Goal: Information Seeking & Learning: Compare options

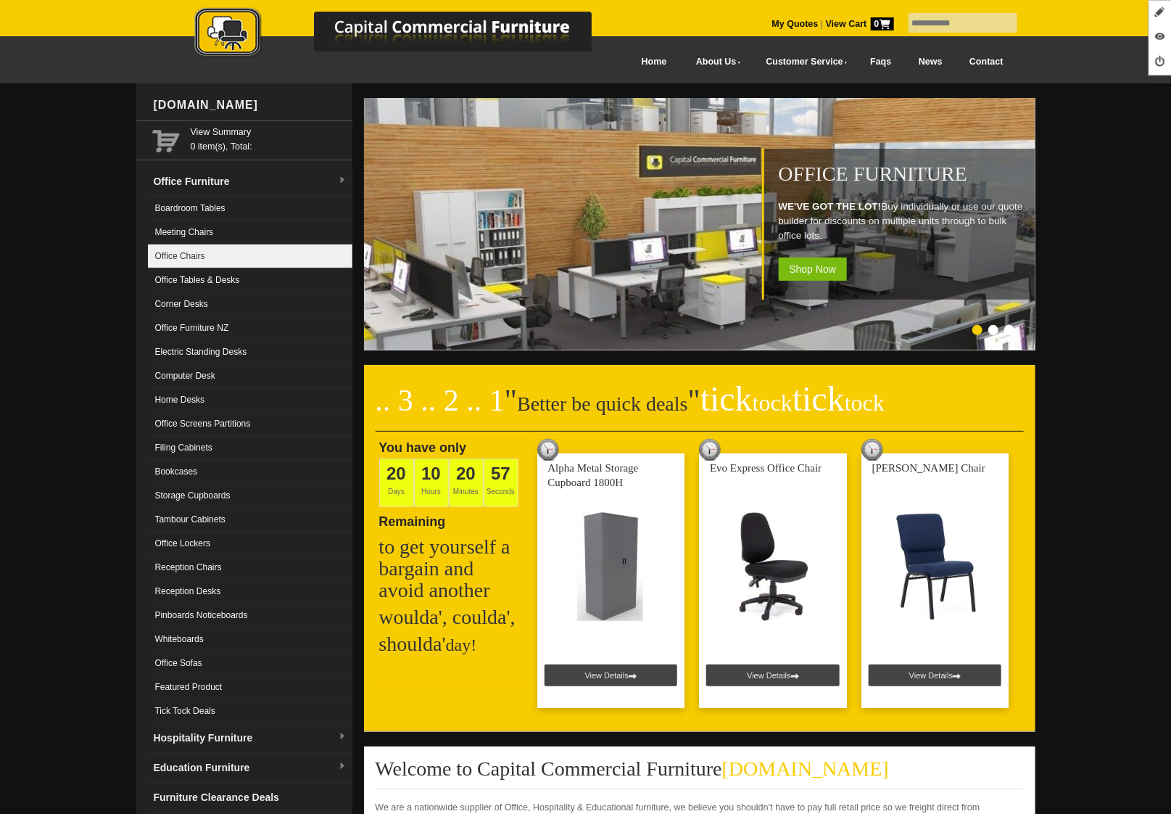
click at [212, 265] on link "Office Chairs" at bounding box center [250, 256] width 204 height 24
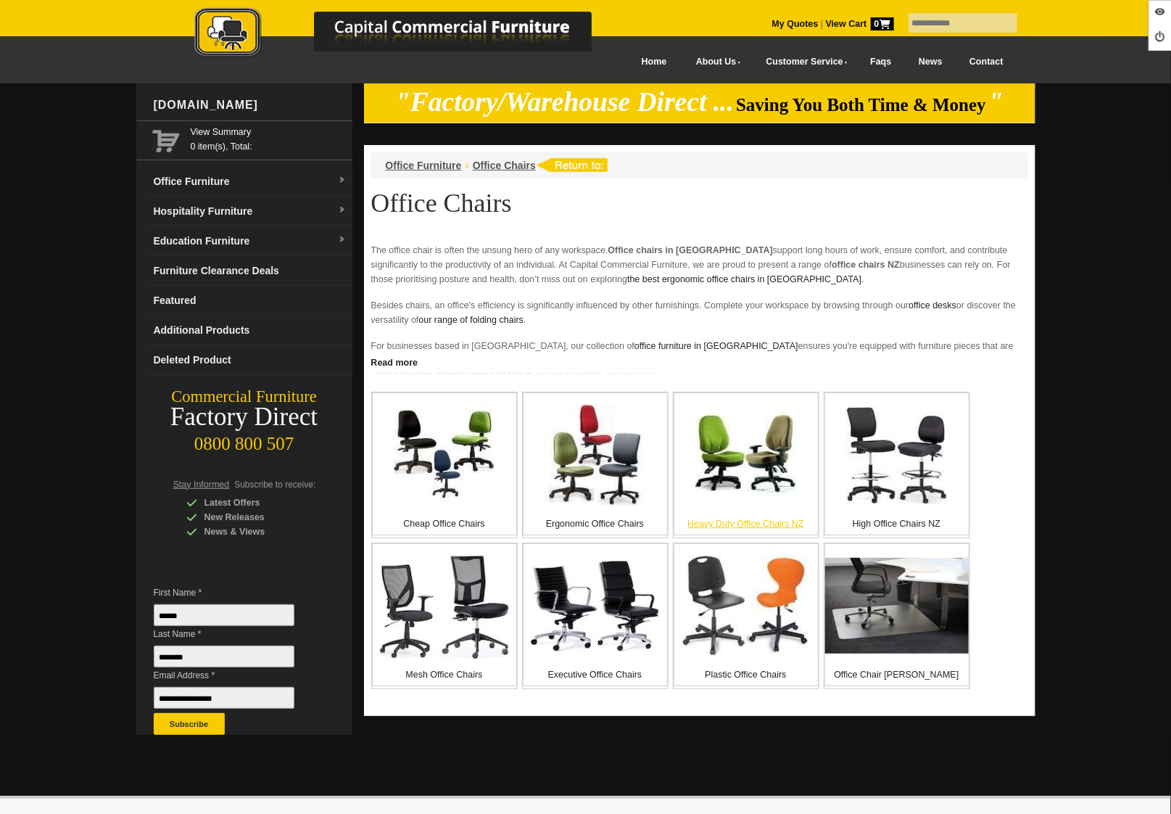
click at [732, 492] on img at bounding box center [746, 455] width 102 height 102
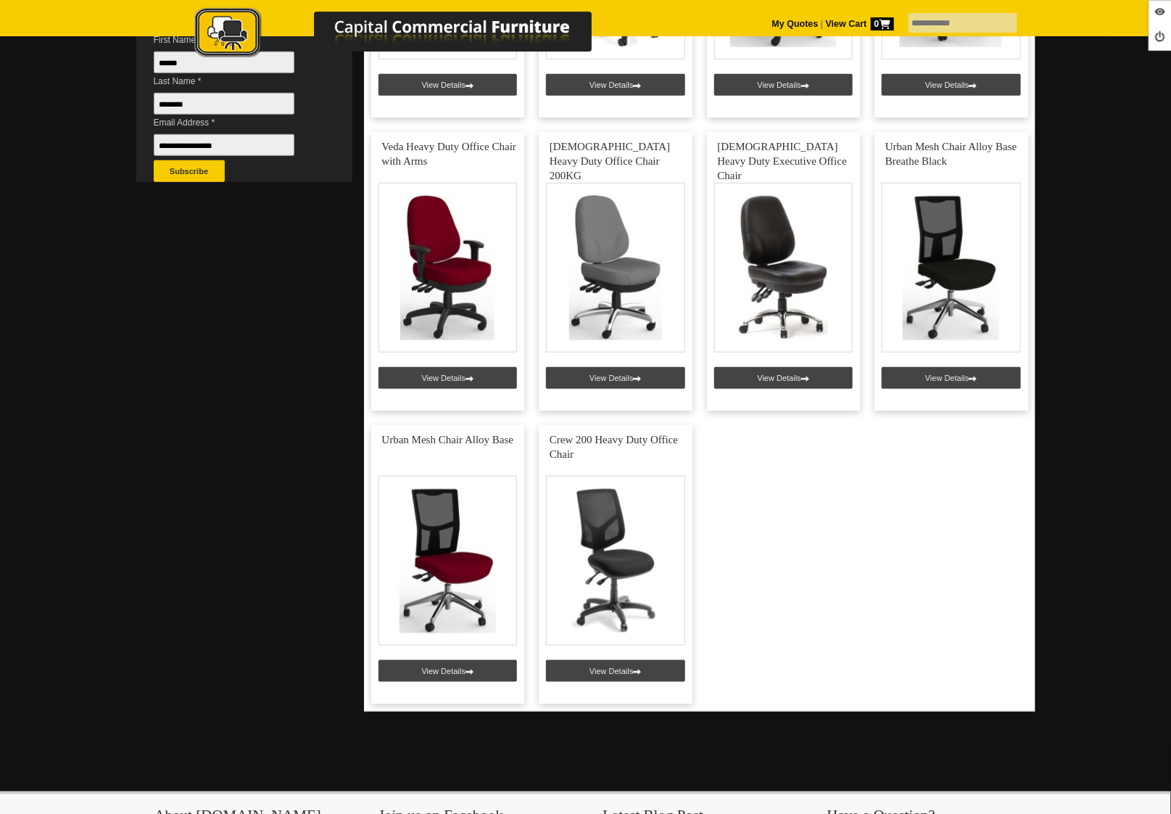
scroll to position [616, 0]
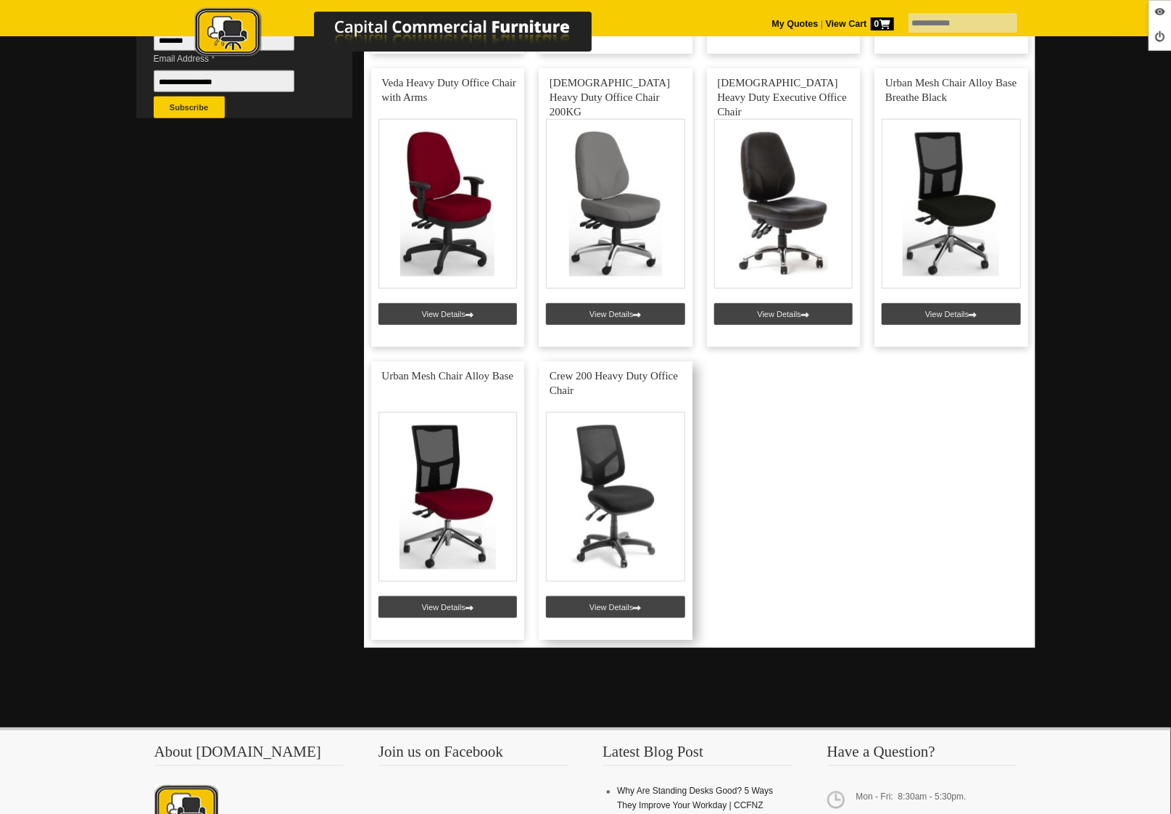
click at [603, 610] on link at bounding box center [616, 500] width 154 height 278
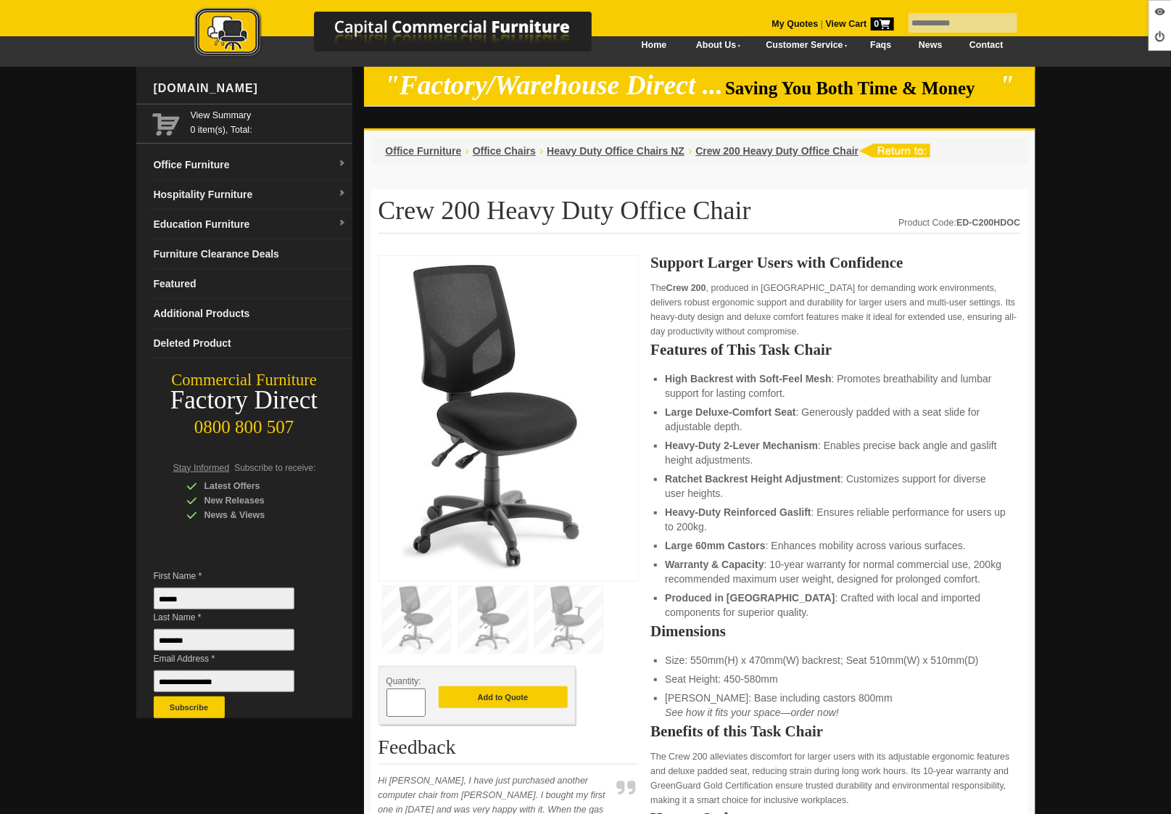
scroll to position [20, 0]
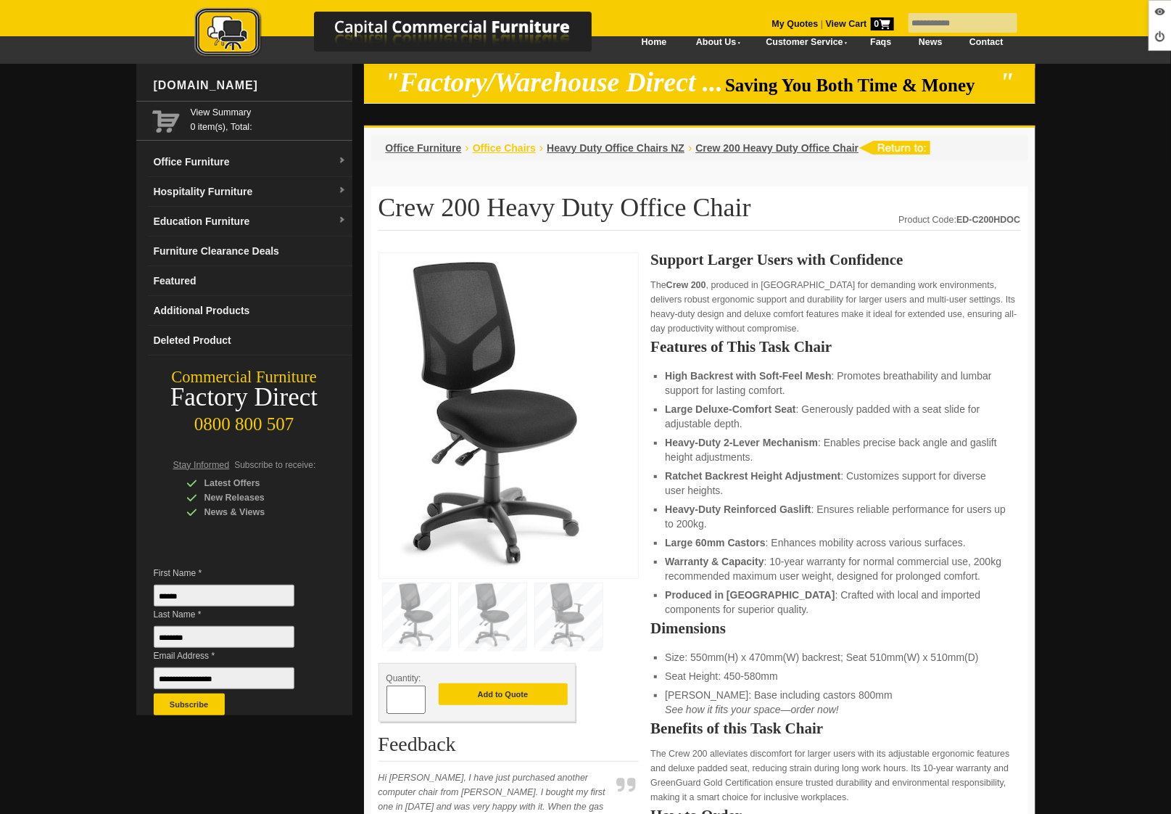
click at [501, 149] on span "Office Chairs" at bounding box center [504, 148] width 63 height 12
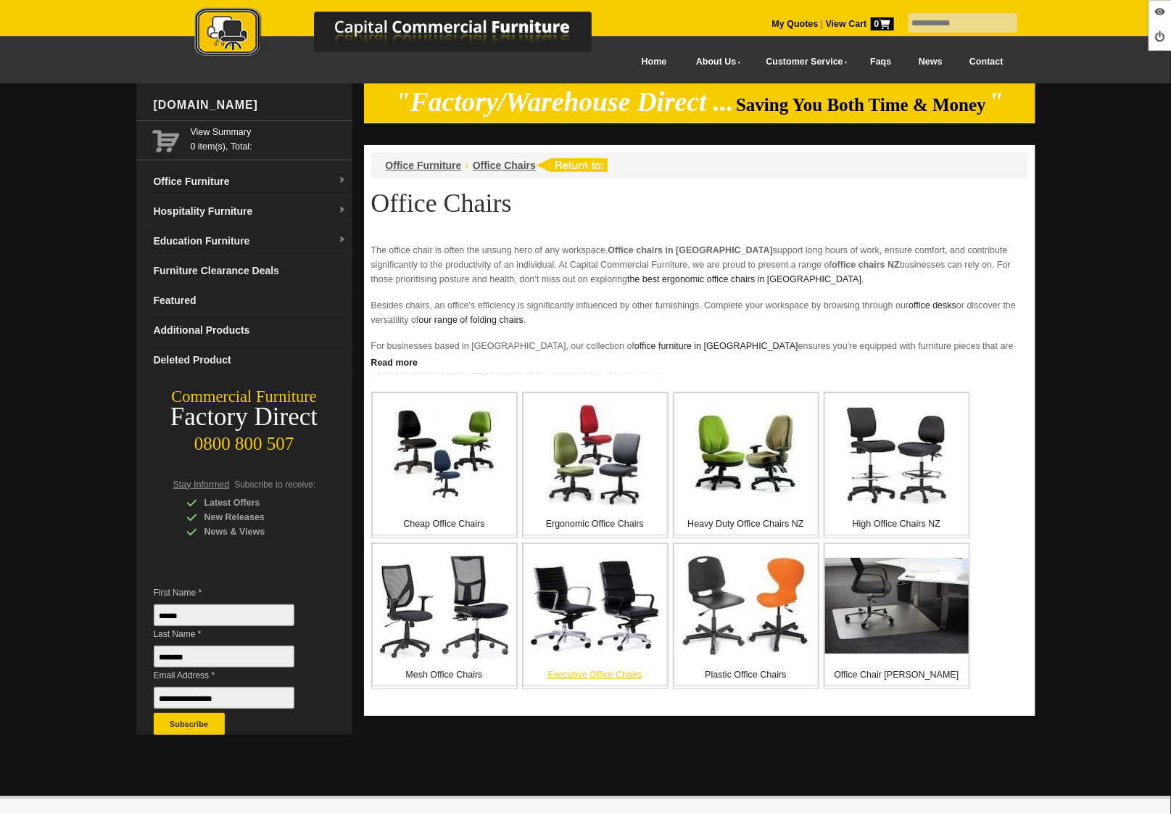
click at [597, 613] on img at bounding box center [595, 605] width 131 height 94
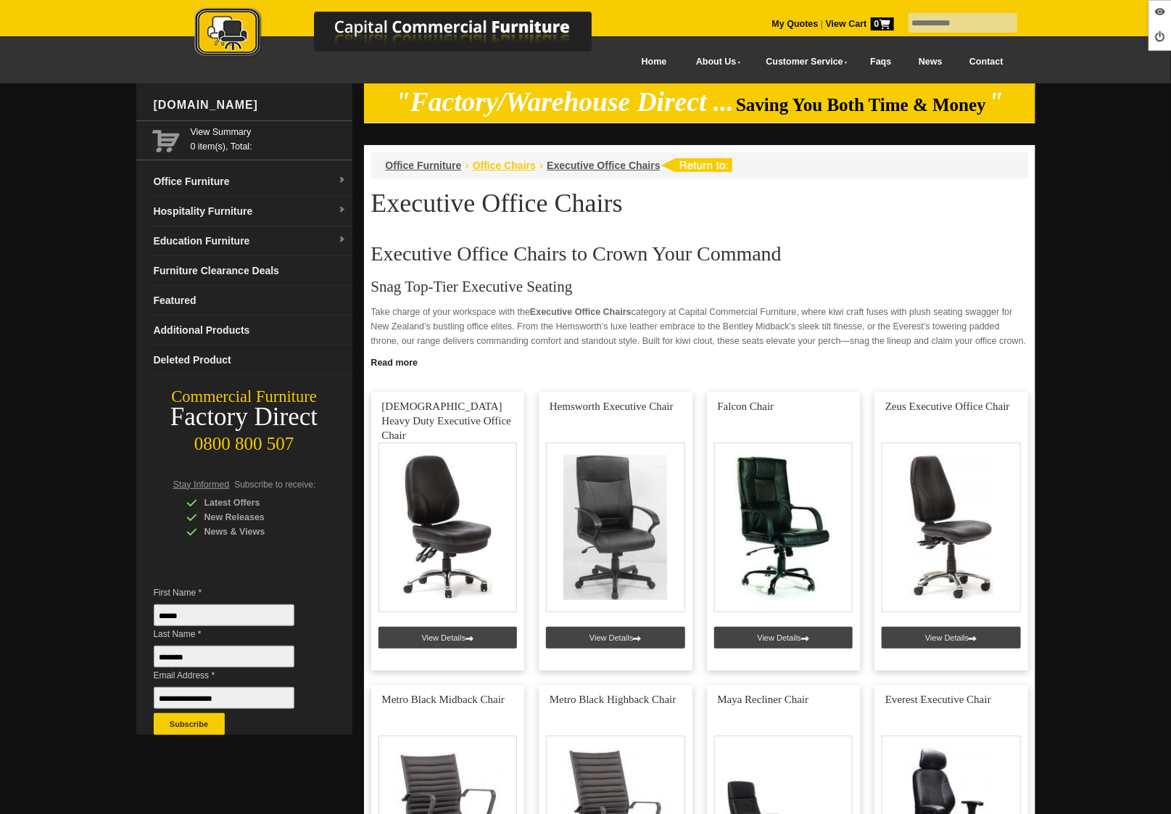
click at [488, 168] on span "Office Chairs" at bounding box center [504, 166] width 63 height 12
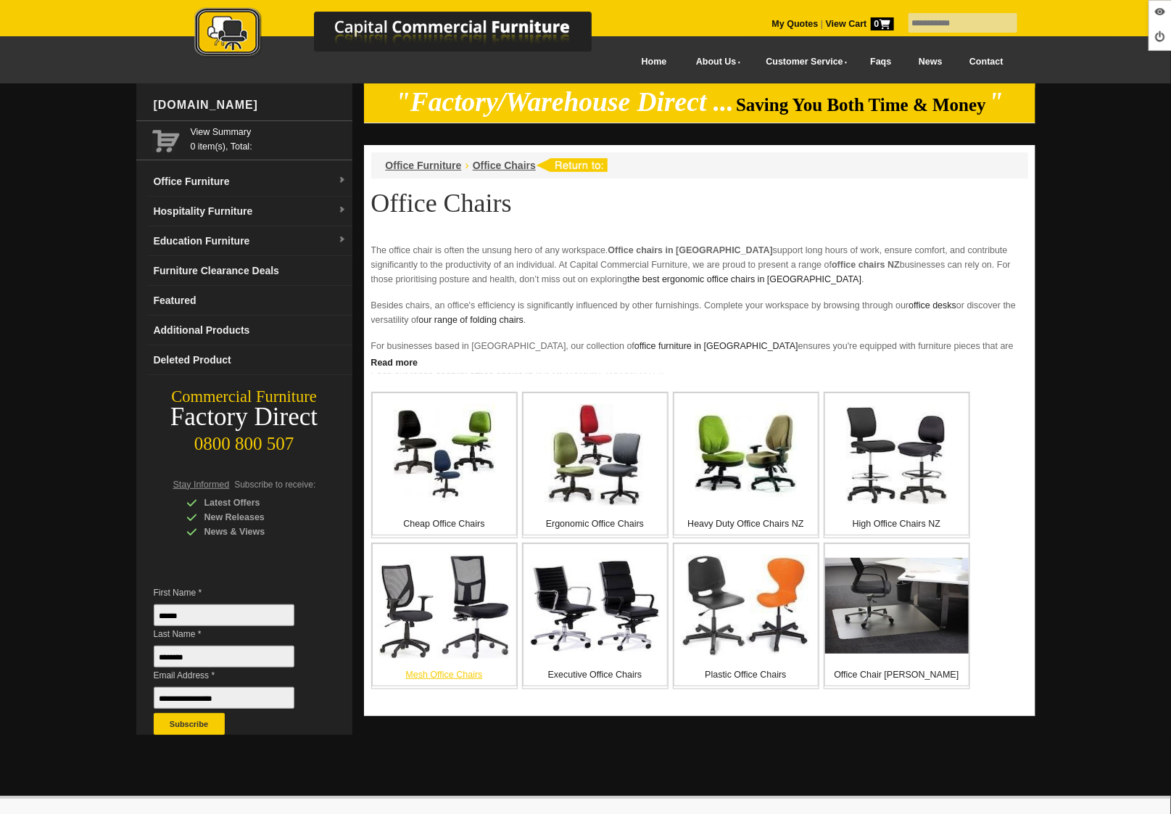
click at [459, 621] on img at bounding box center [444, 605] width 131 height 105
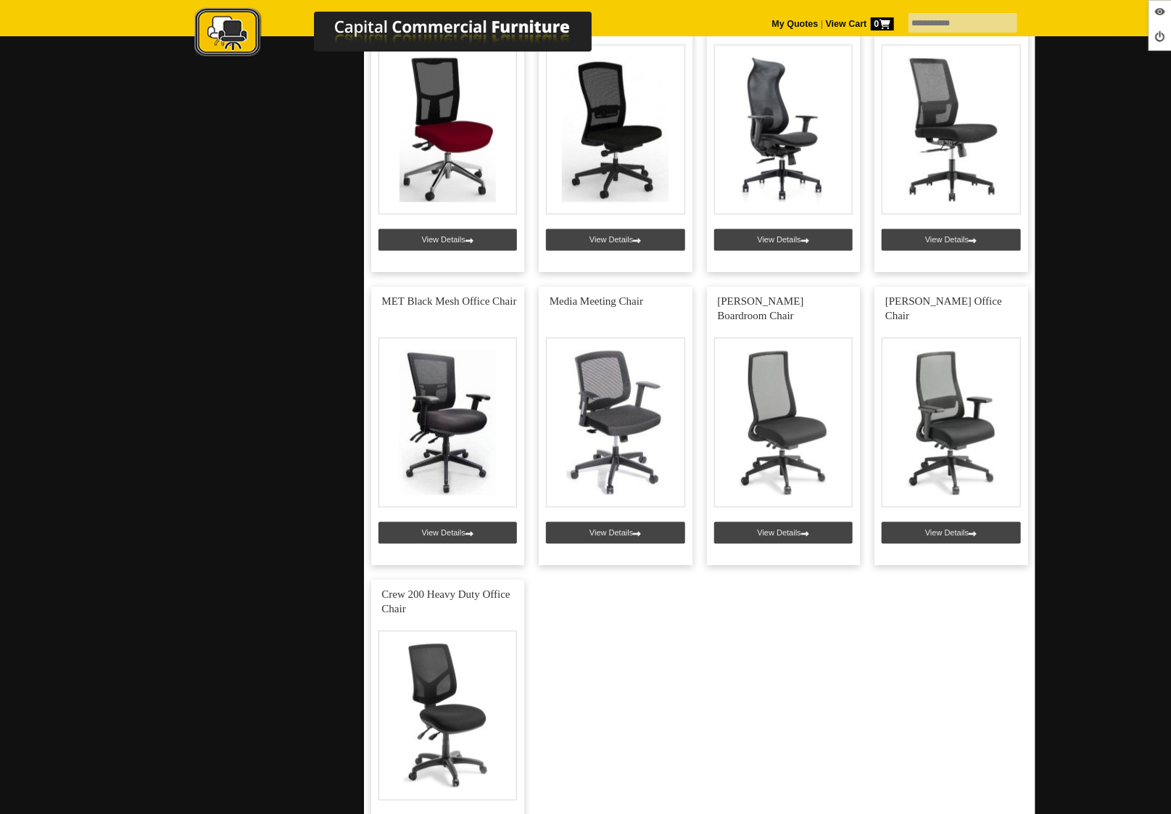
scroll to position [1277, 0]
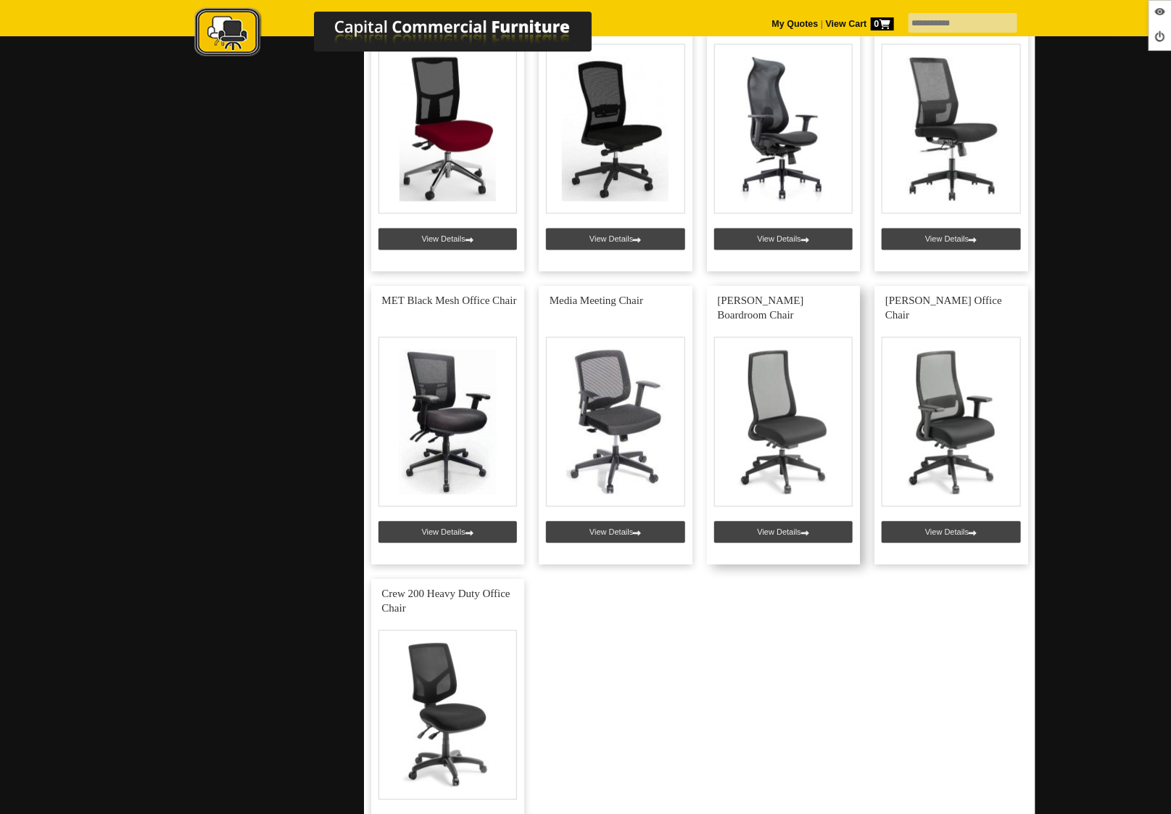
click at [771, 529] on link at bounding box center [784, 425] width 154 height 278
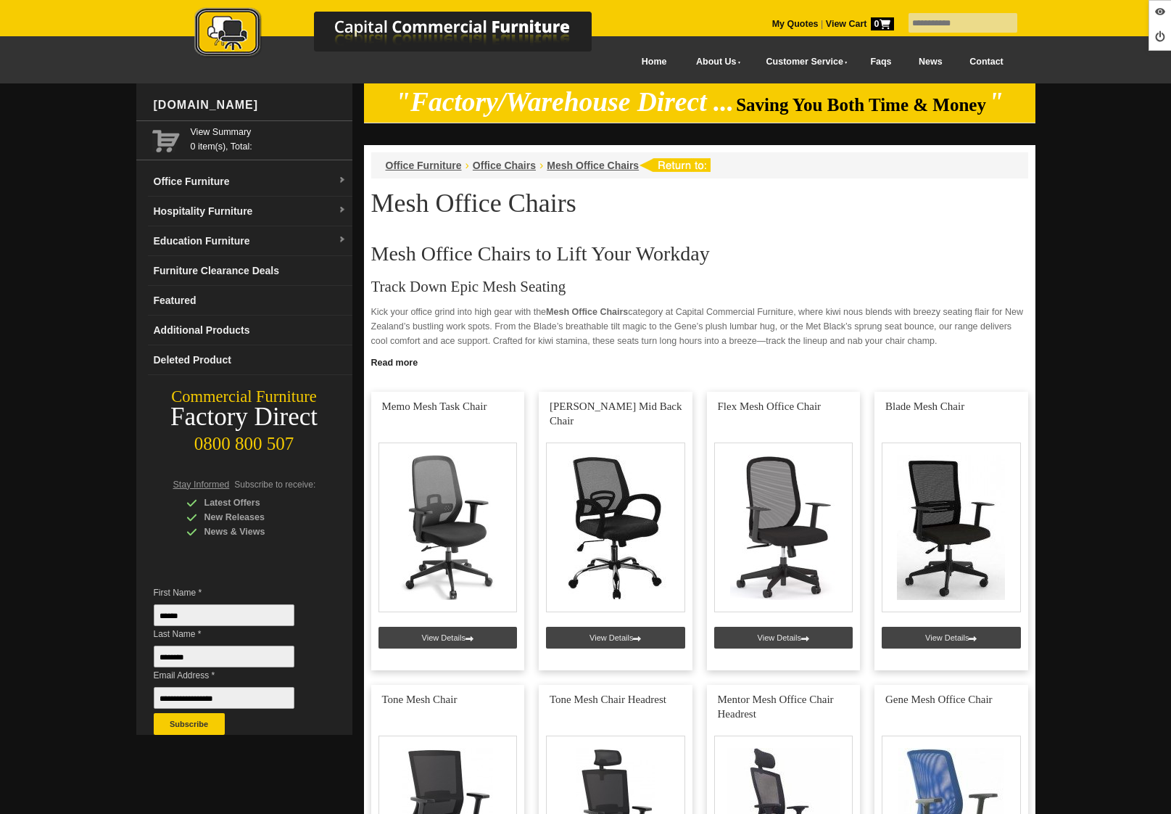
scroll to position [1277, 0]
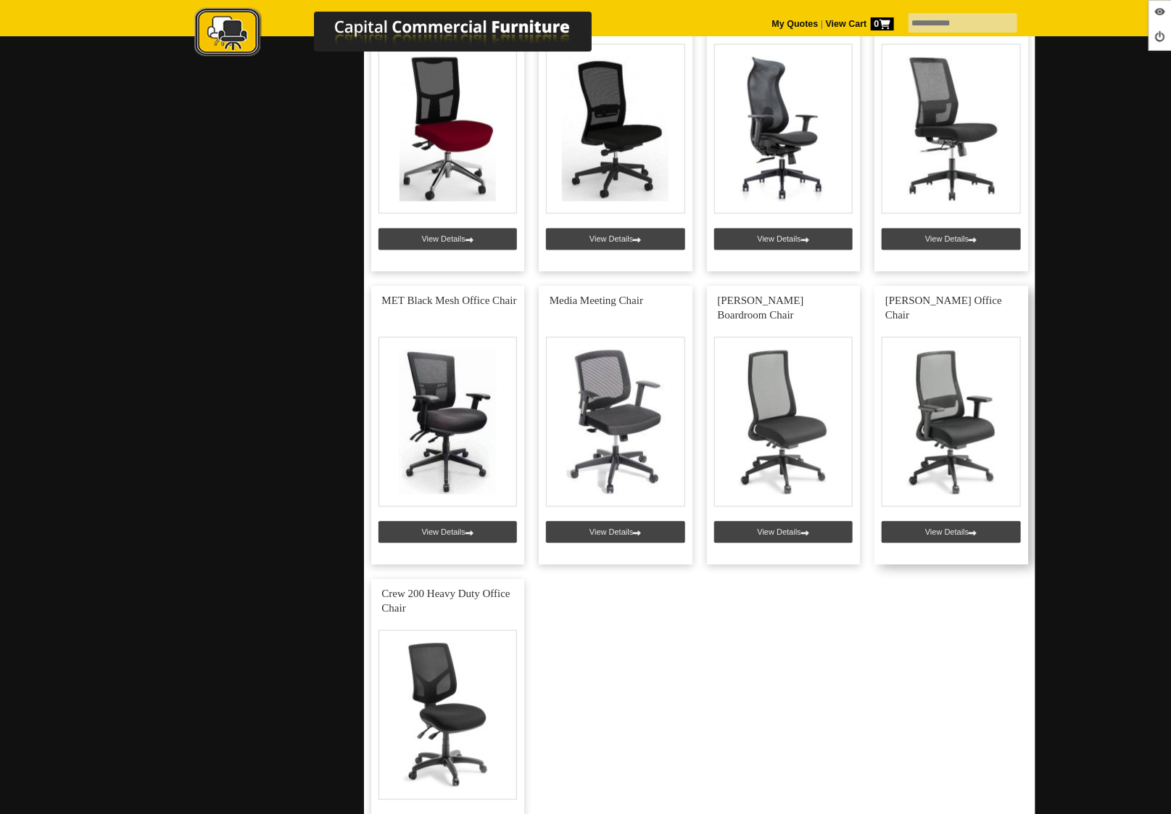
click at [940, 528] on link at bounding box center [951, 425] width 154 height 278
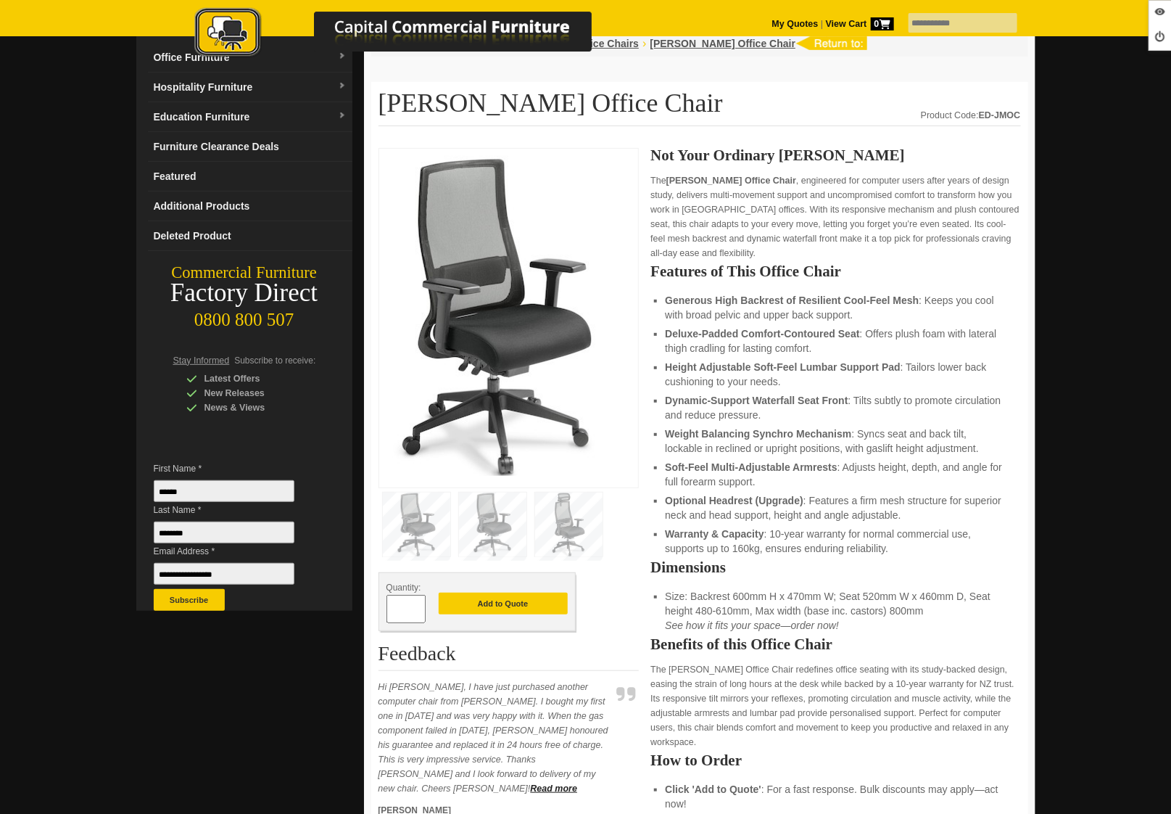
scroll to position [103, 0]
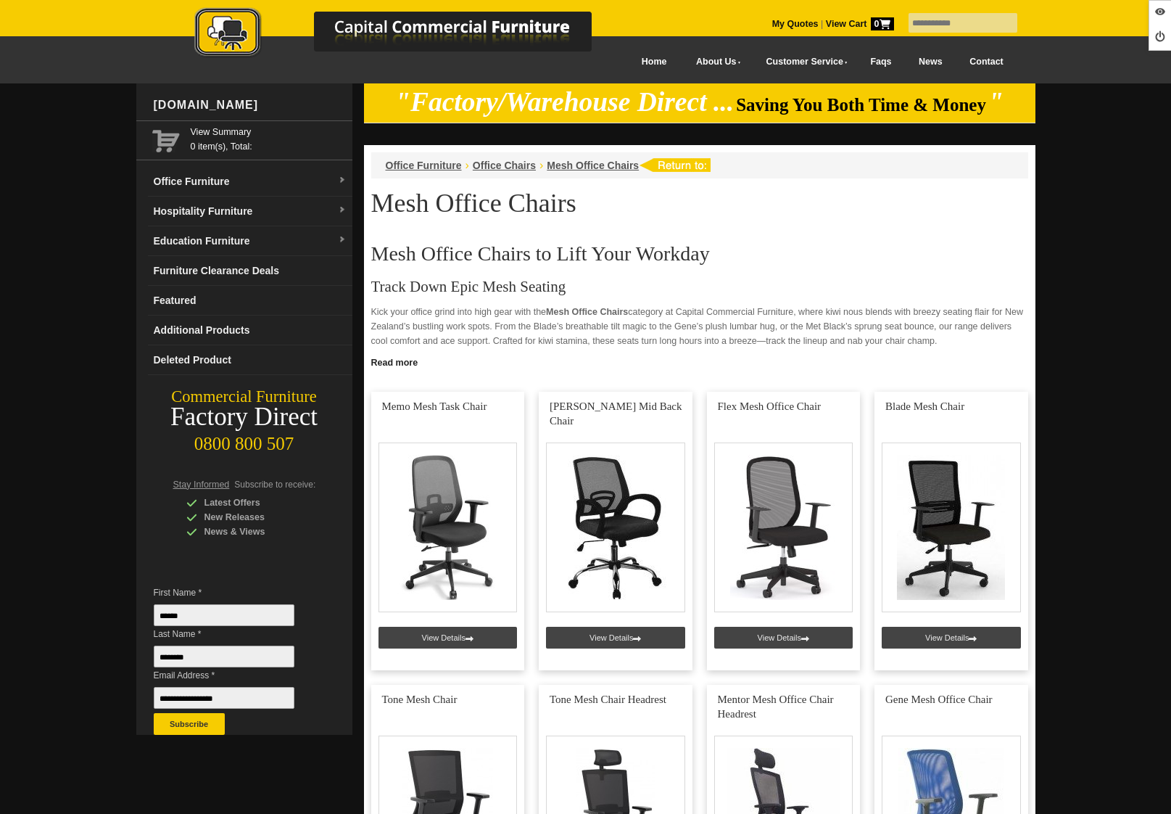
scroll to position [1277, 0]
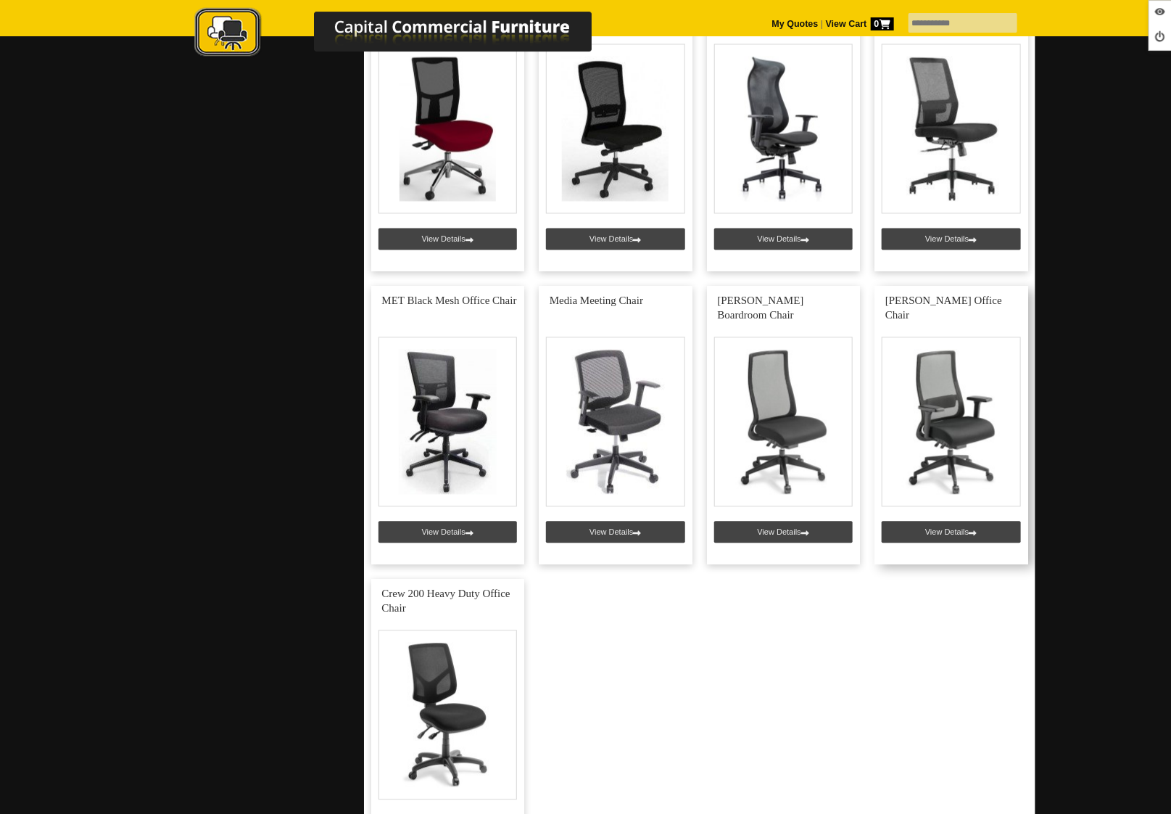
click at [920, 527] on link at bounding box center [951, 425] width 154 height 278
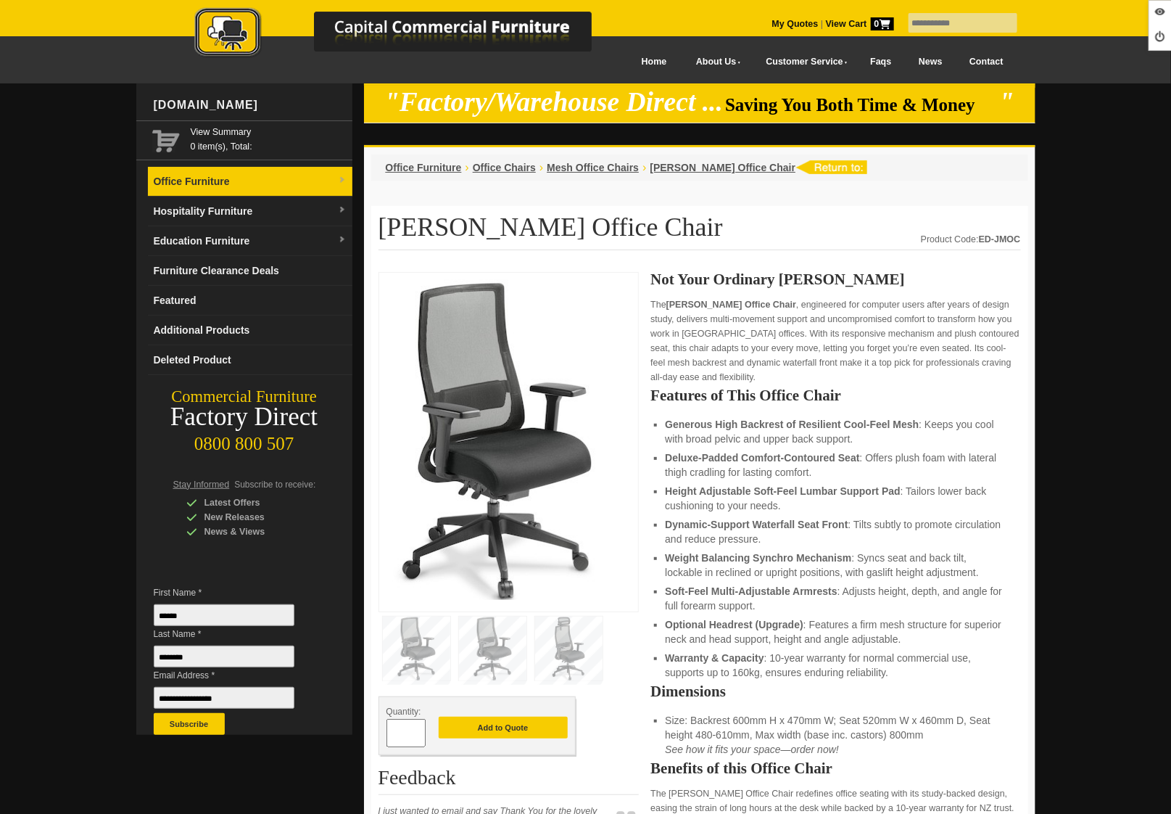
click at [212, 183] on link "Office Furniture" at bounding box center [250, 182] width 204 height 30
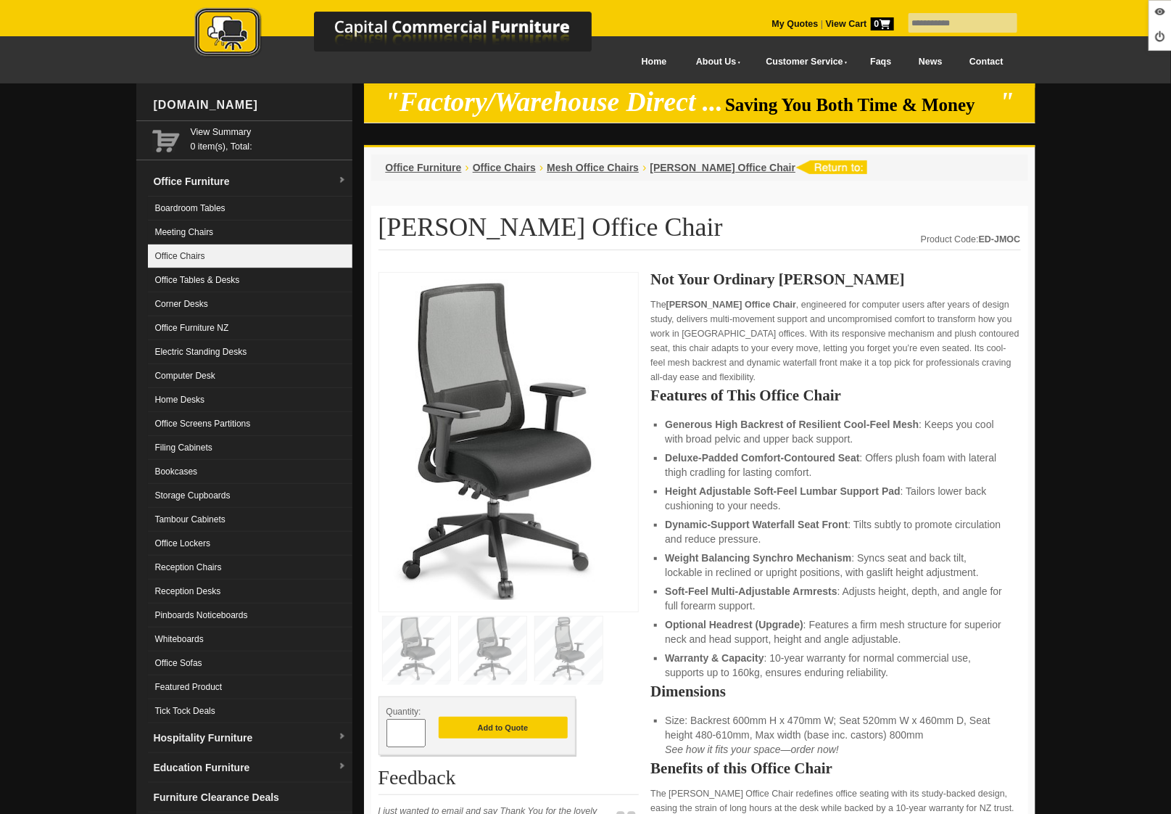
click at [228, 252] on link "Office Chairs" at bounding box center [250, 256] width 204 height 24
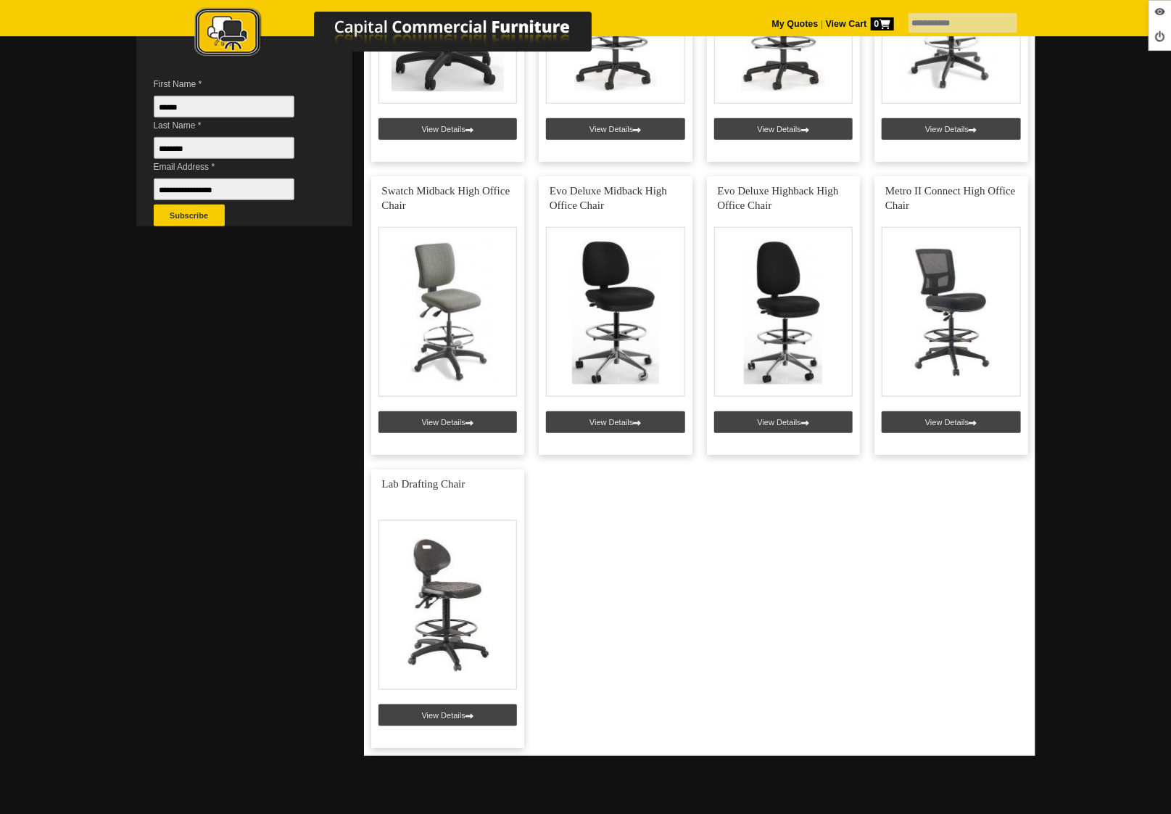
scroll to position [510, 0]
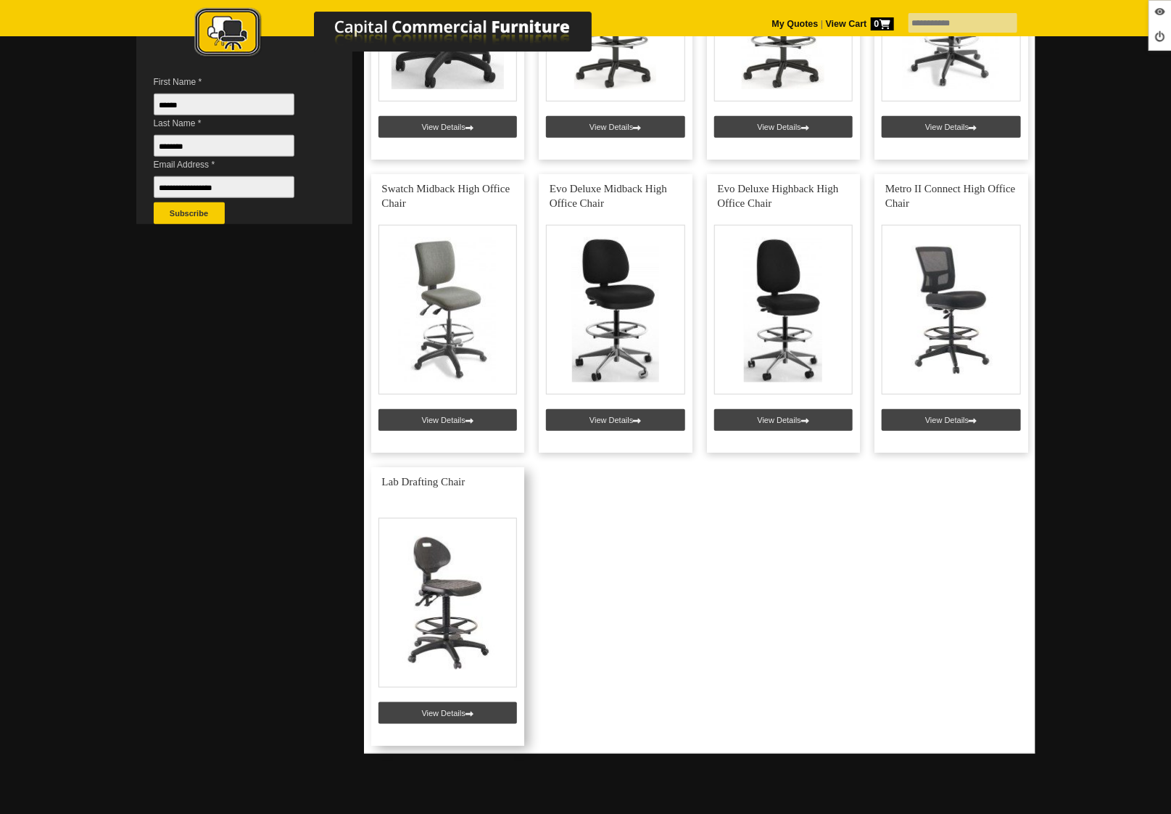
click at [438, 711] on link at bounding box center [448, 606] width 154 height 278
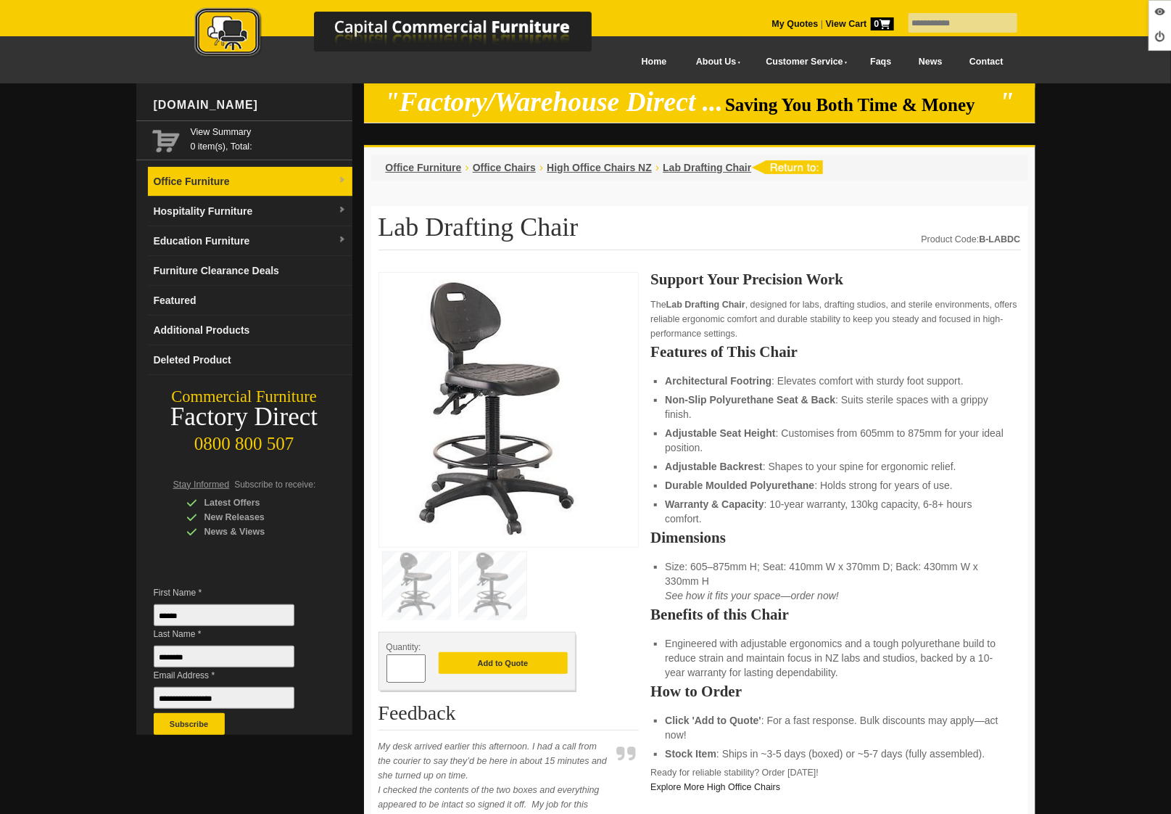
click at [247, 193] on link "Office Furniture" at bounding box center [250, 182] width 204 height 30
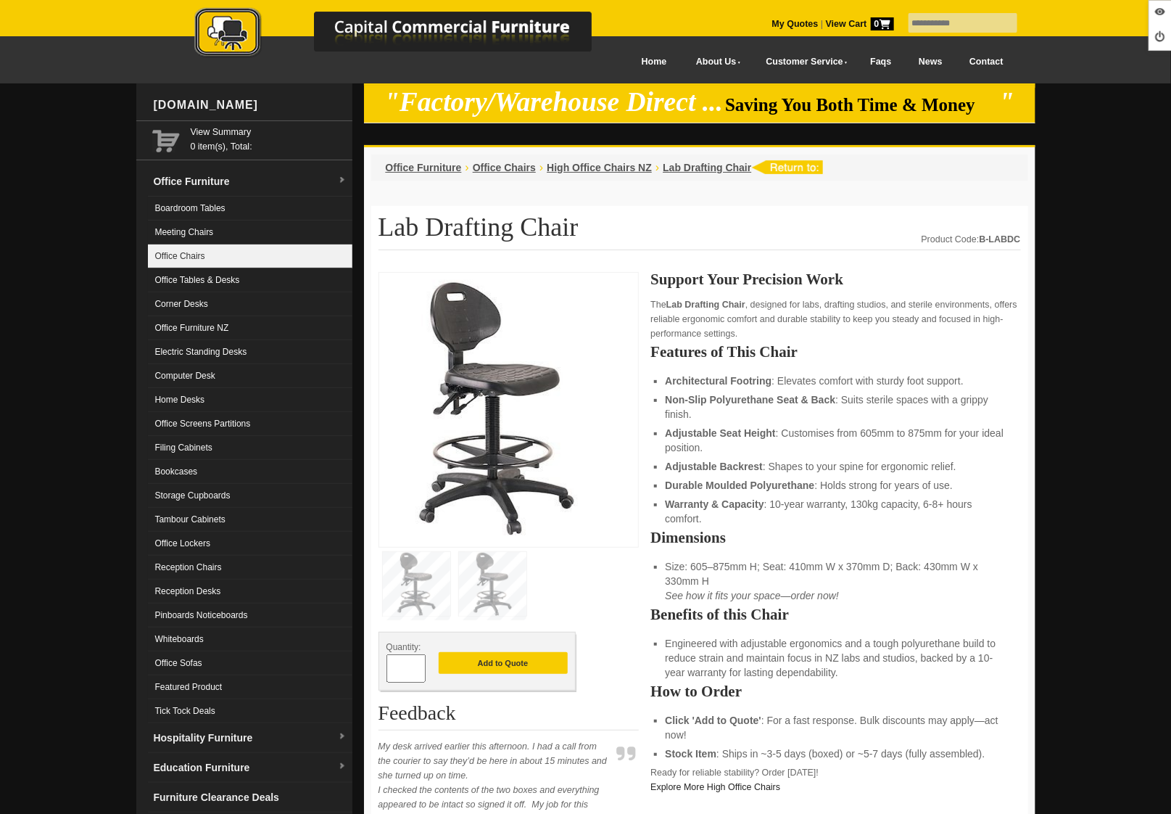
click at [233, 247] on link "Office Chairs" at bounding box center [250, 256] width 204 height 24
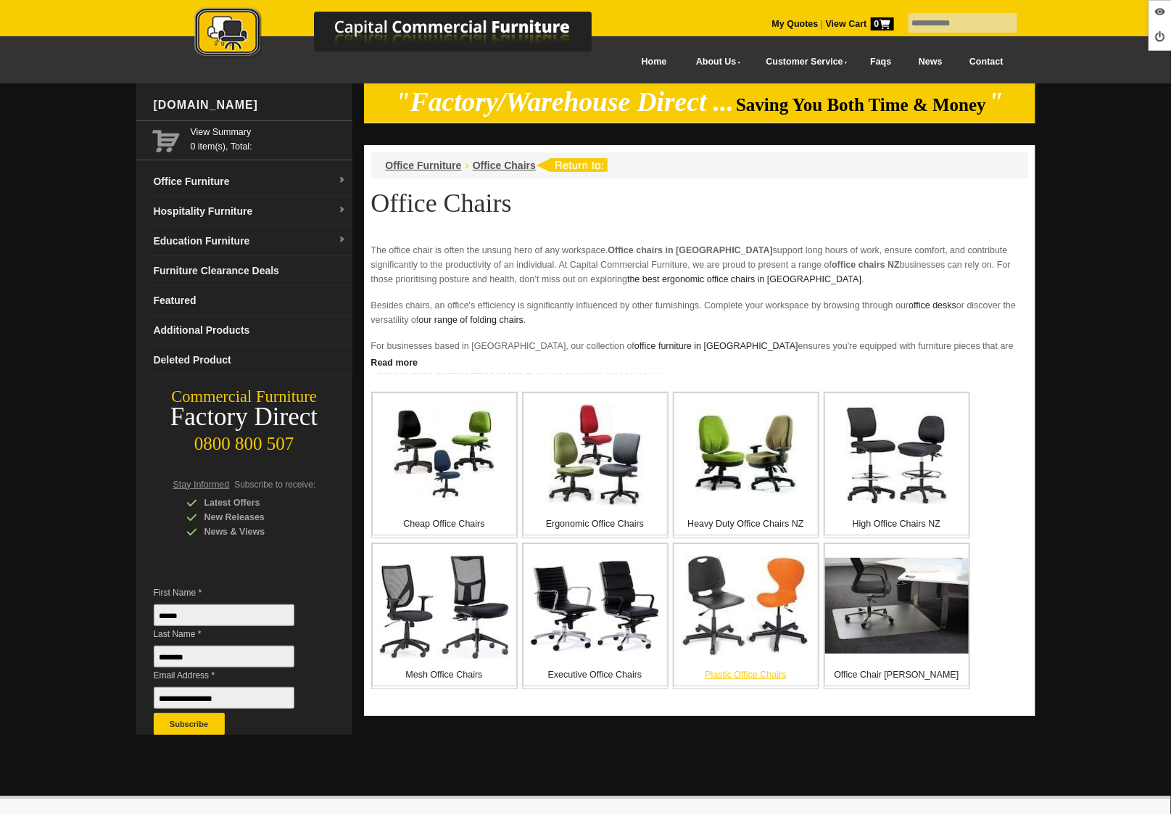
click at [771, 638] on img at bounding box center [746, 606] width 131 height 102
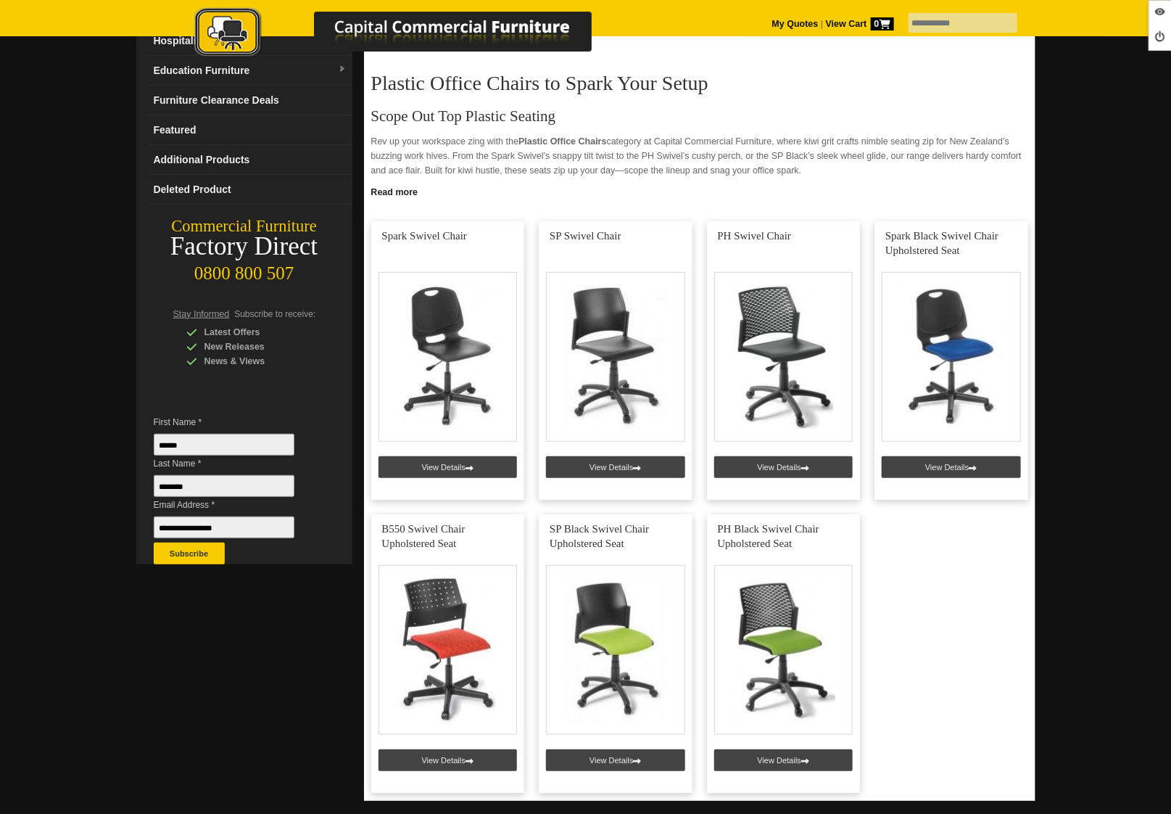
scroll to position [170, 0]
click at [430, 755] on link at bounding box center [448, 653] width 154 height 278
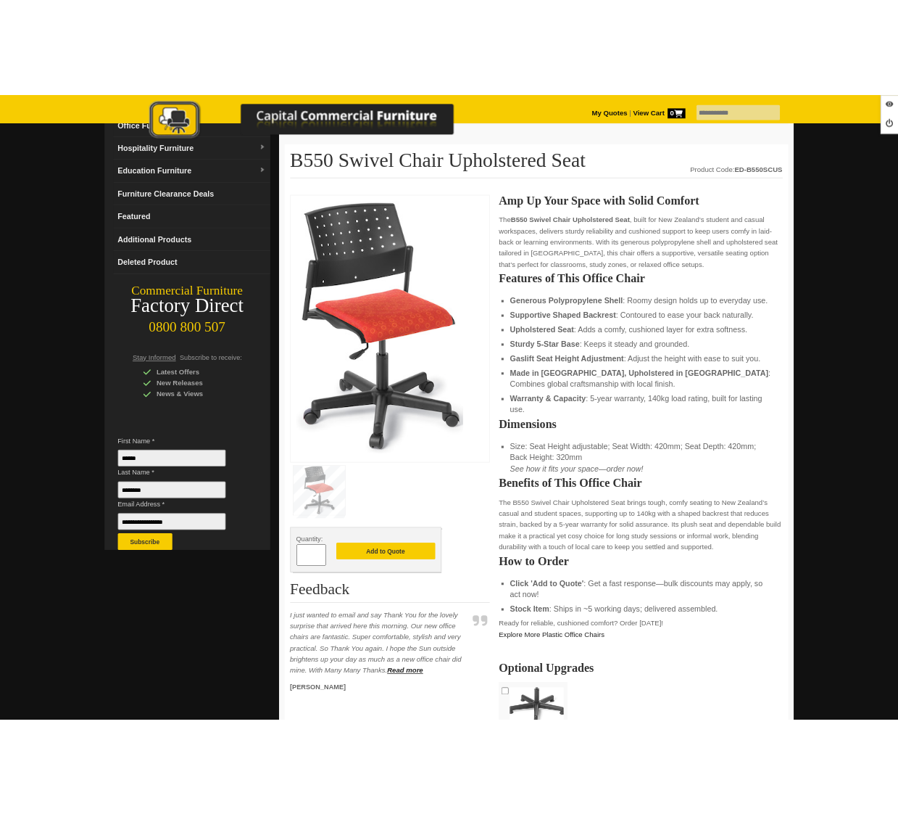
scroll to position [170, 0]
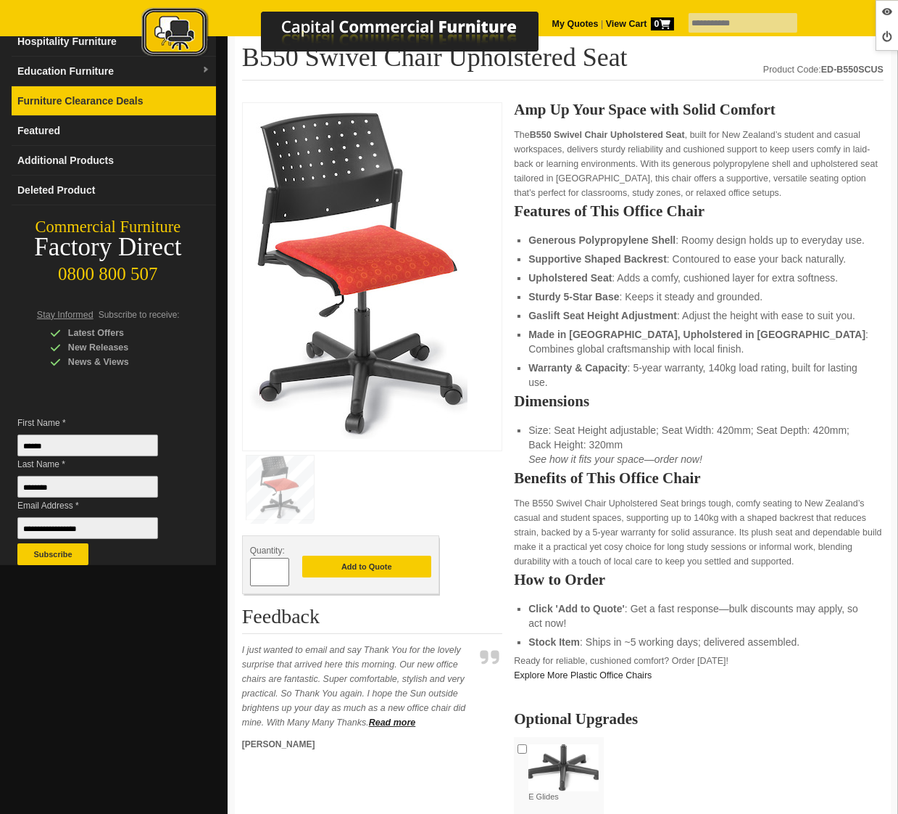
click at [69, 95] on link "Furniture Clearance Deals" at bounding box center [114, 101] width 204 height 30
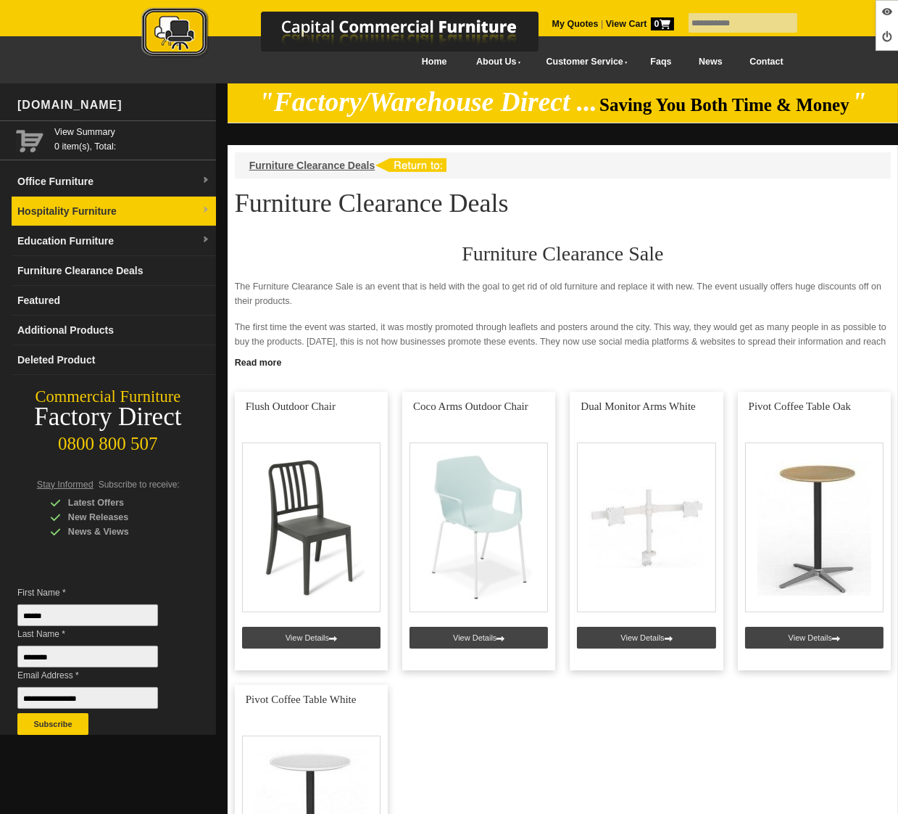
click at [107, 218] on link "Hospitality Furniture" at bounding box center [114, 211] width 204 height 30
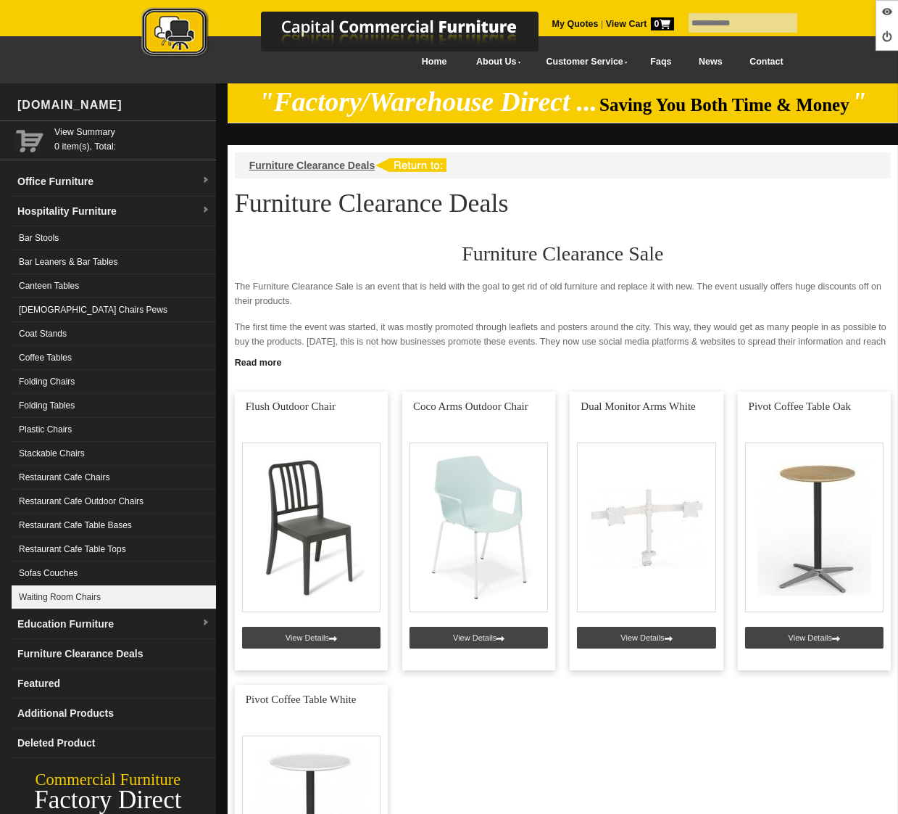
click at [104, 597] on link "Waiting Room Chairs" at bounding box center [114, 597] width 204 height 24
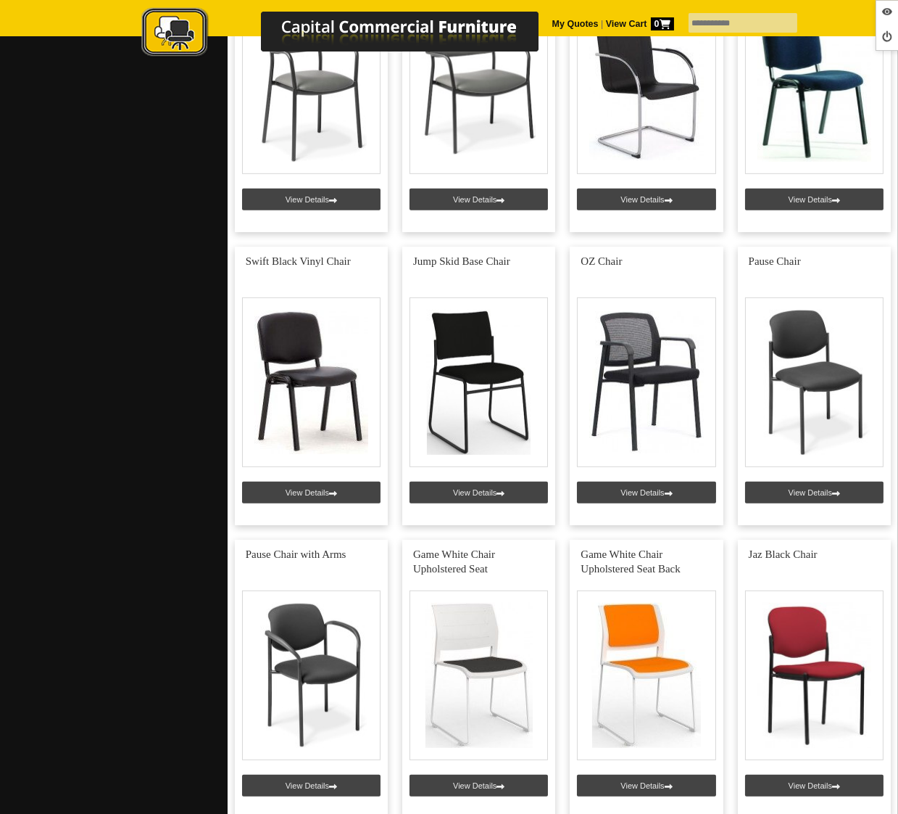
scroll to position [1356, 0]
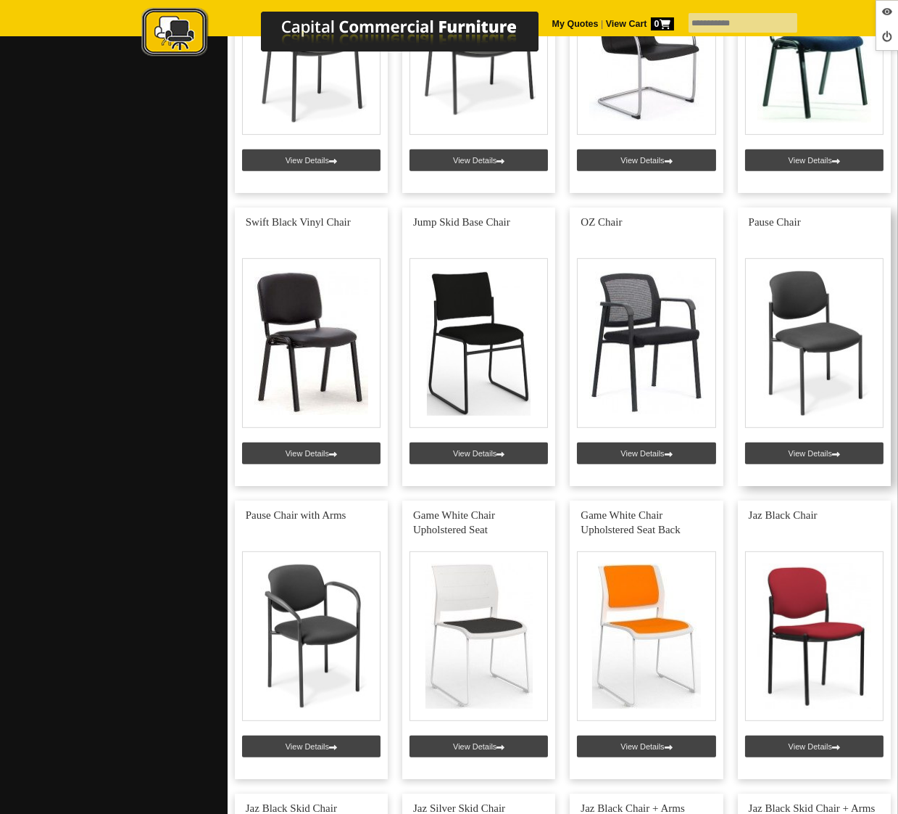
click at [806, 453] on link at bounding box center [814, 346] width 153 height 278
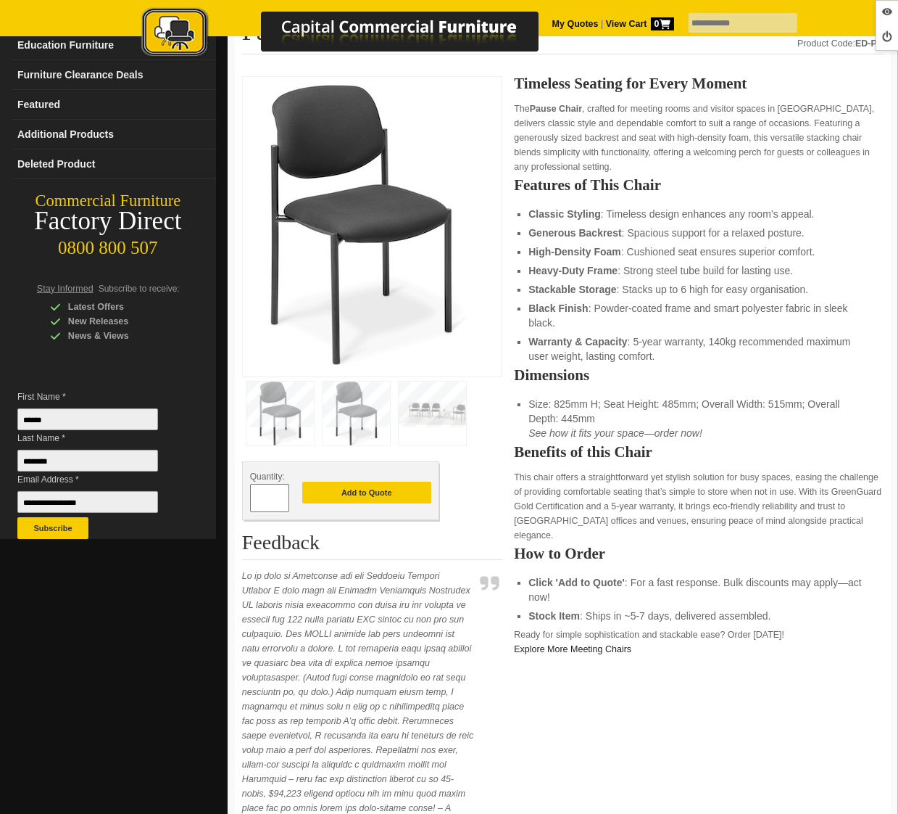
scroll to position [192, 0]
